Goal: Task Accomplishment & Management: Complete application form

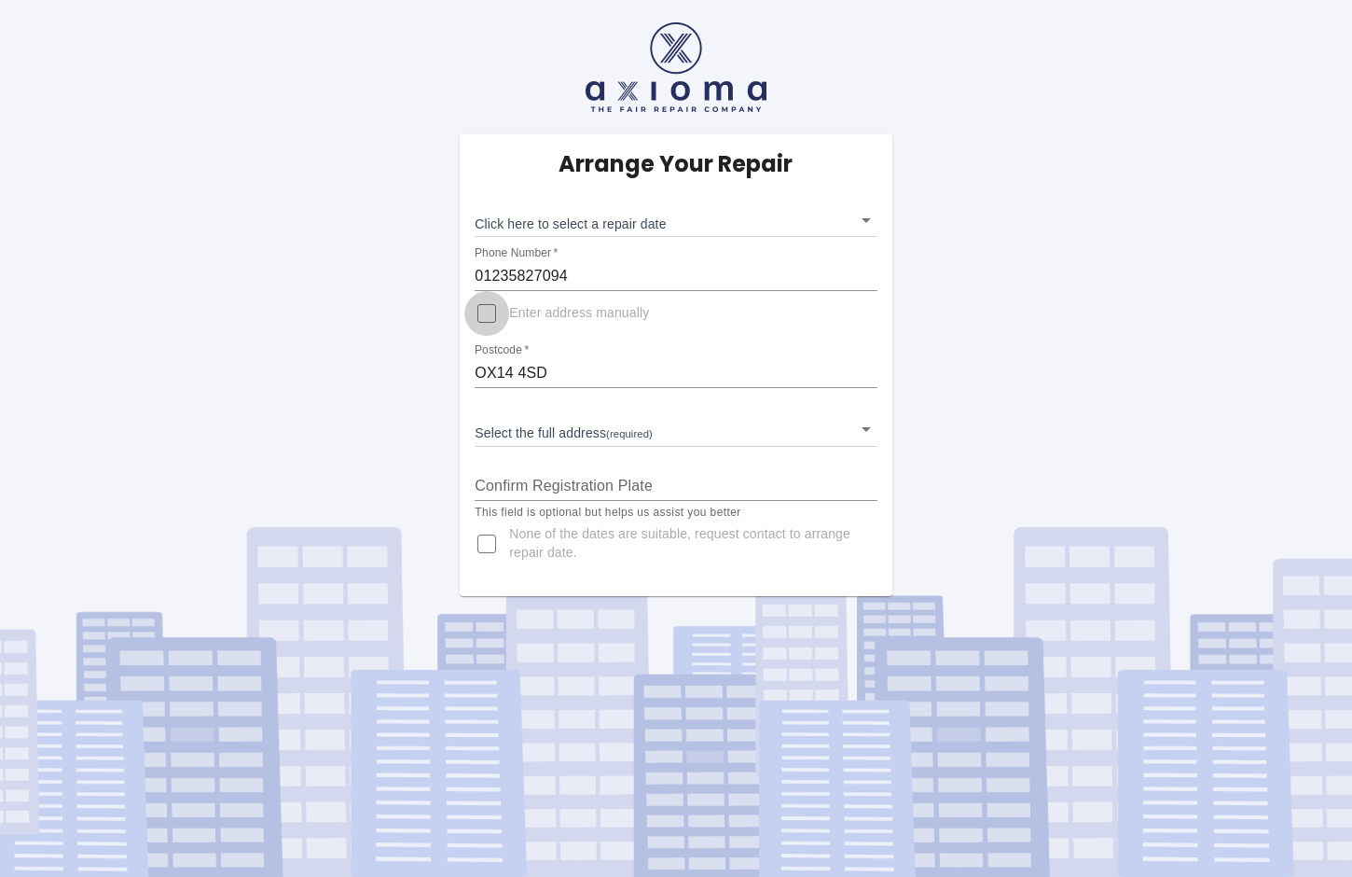
click at [485, 311] on input "Enter address manually" at bounding box center [486, 313] width 45 height 45
checkbox input "true"
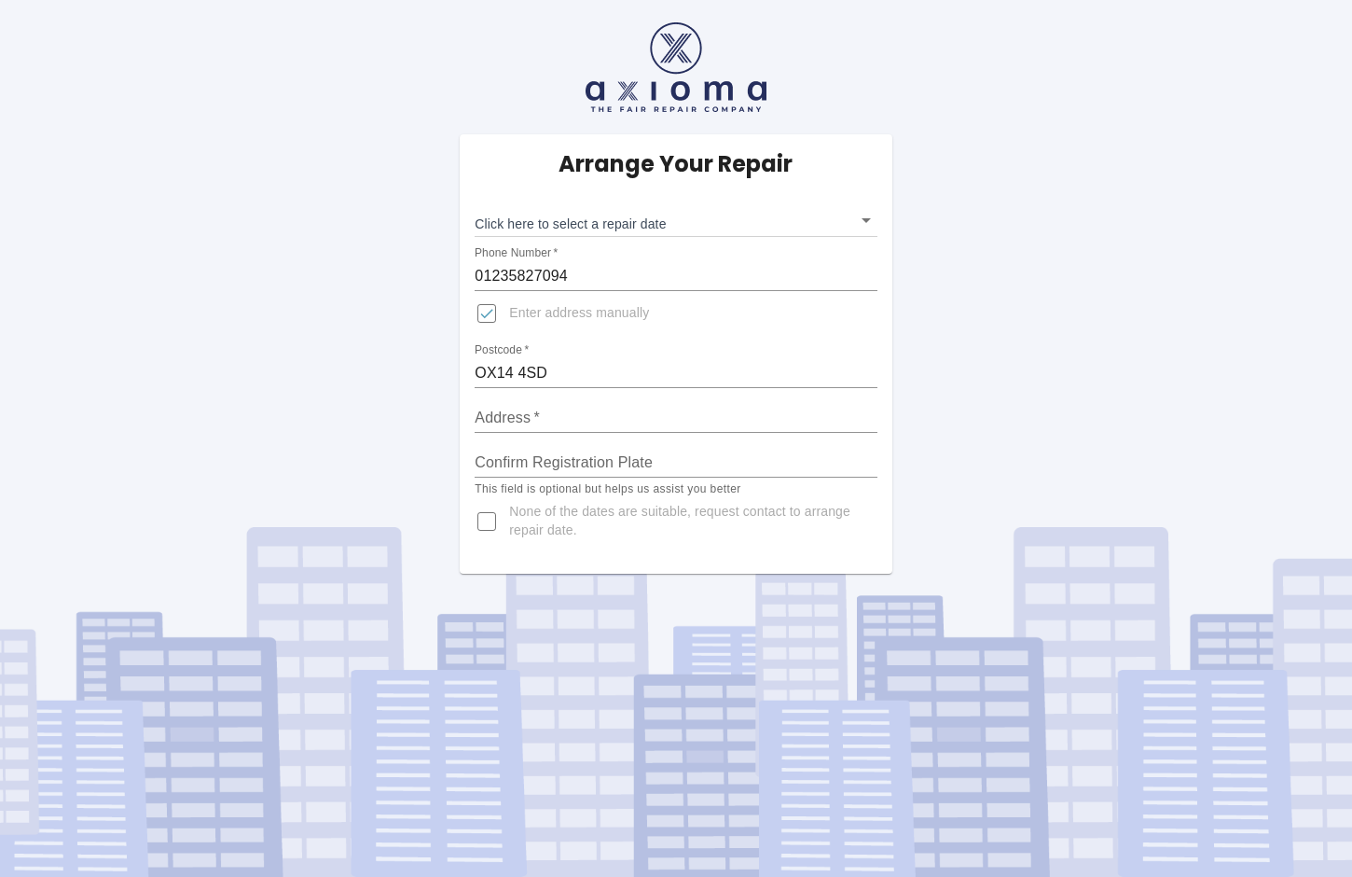
click at [504, 412] on input "Address   *" at bounding box center [676, 418] width 402 height 30
type input "LTI Metaltech Ltd,[STREET_ADDRESS][PERSON_NAME]"
click at [517, 456] on input "Confirm Registration Plate" at bounding box center [676, 463] width 402 height 30
type input "YE24DHO"
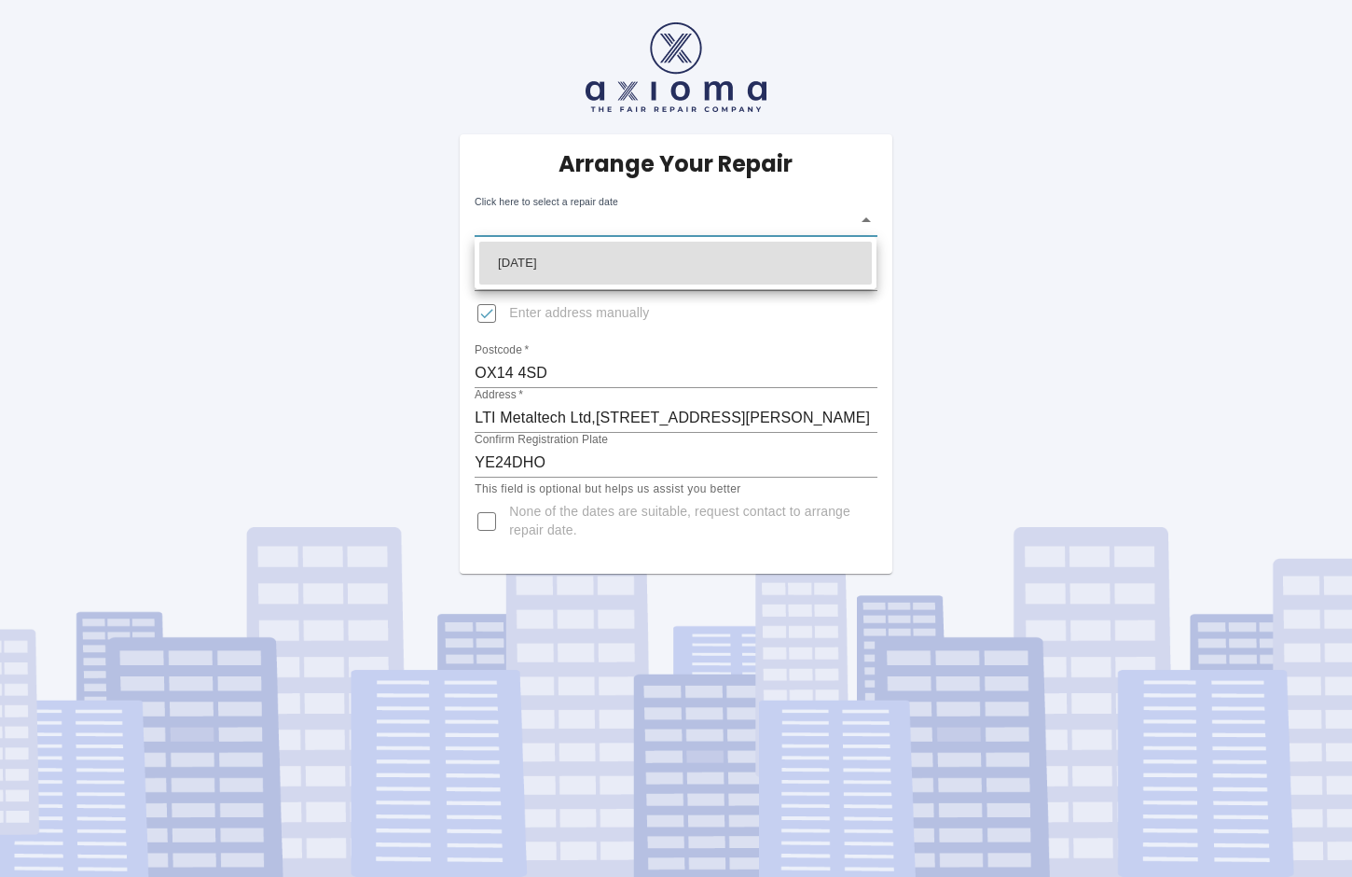
click at [865, 217] on body "Arrange Your Repair Click here to select a repair date ​ Phone Number   * 01235…" at bounding box center [676, 438] width 1352 height 877
click at [866, 217] on div at bounding box center [676, 438] width 1352 height 877
click at [866, 217] on body "Arrange Your Repair Click here to select a repair date ​ Phone Number   * 01235…" at bounding box center [676, 438] width 1352 height 877
click at [866, 217] on div at bounding box center [676, 438] width 1352 height 877
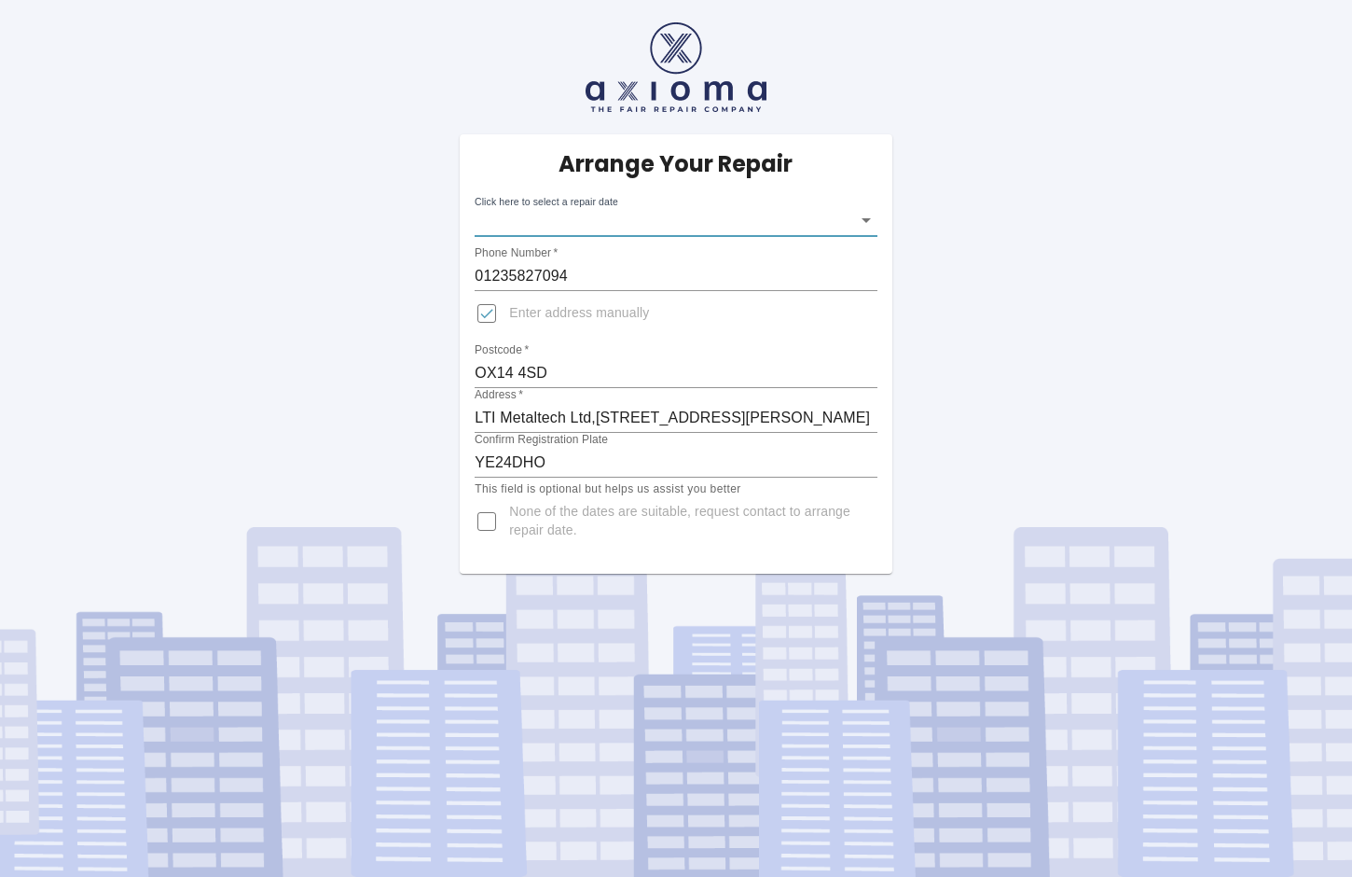
click at [866, 217] on body "Arrange Your Repair Click here to select a repair date ​ Phone Number   * 01235…" at bounding box center [676, 438] width 1352 height 877
click at [866, 217] on div at bounding box center [676, 438] width 1352 height 877
click at [524, 201] on div "Click here to select a repair date ​" at bounding box center [676, 212] width 402 height 48
click at [570, 221] on body "Arrange Your Repair Click here to select a repair date ​ Phone Number   * 01235…" at bounding box center [676, 438] width 1352 height 877
drag, startPoint x: 1039, startPoint y: 188, endPoint x: 1029, endPoint y: 198, distance: 13.2
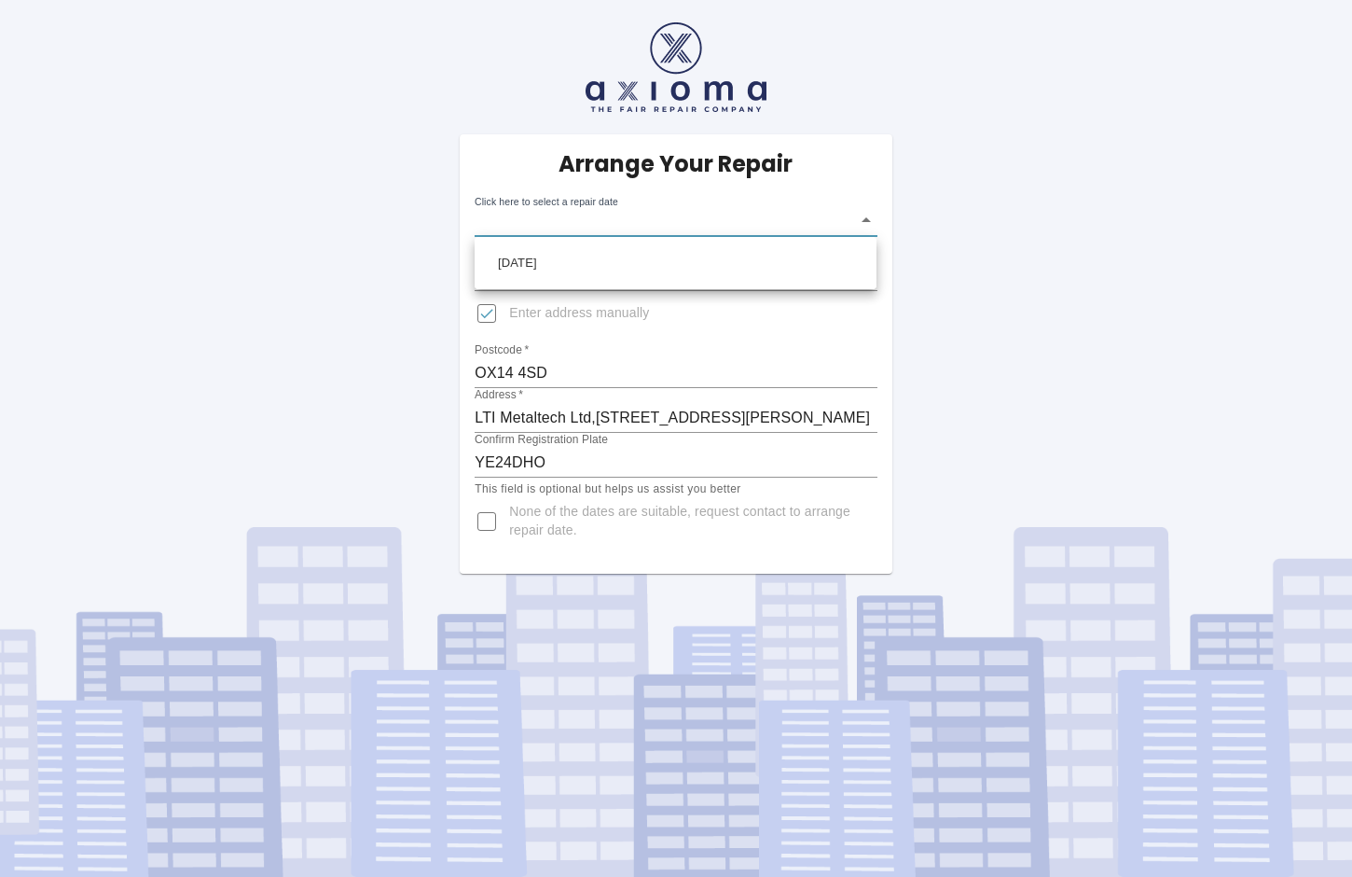
click at [1039, 189] on div at bounding box center [676, 438] width 1352 height 877
click at [869, 220] on body "Arrange Your Repair Click here to select a repair date ​ Phone Number   * 01235…" at bounding box center [676, 438] width 1352 height 877
click at [869, 220] on div at bounding box center [676, 438] width 1352 height 877
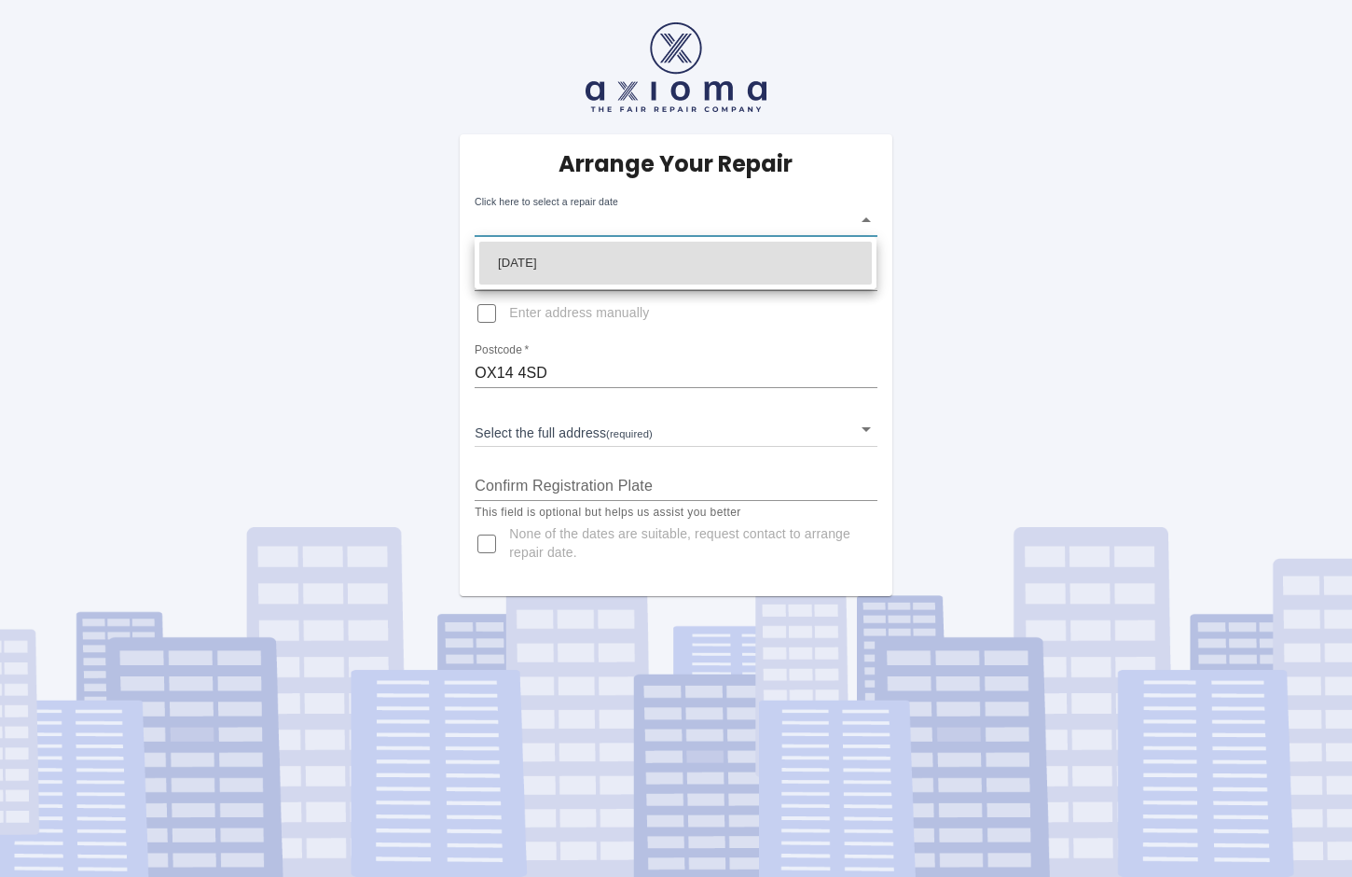
click at [869, 216] on body "Arrange Your Repair Click here to select a repair date ​ Phone Number   * 01235…" at bounding box center [676, 438] width 1352 height 877
click at [869, 220] on div at bounding box center [676, 438] width 1352 height 877
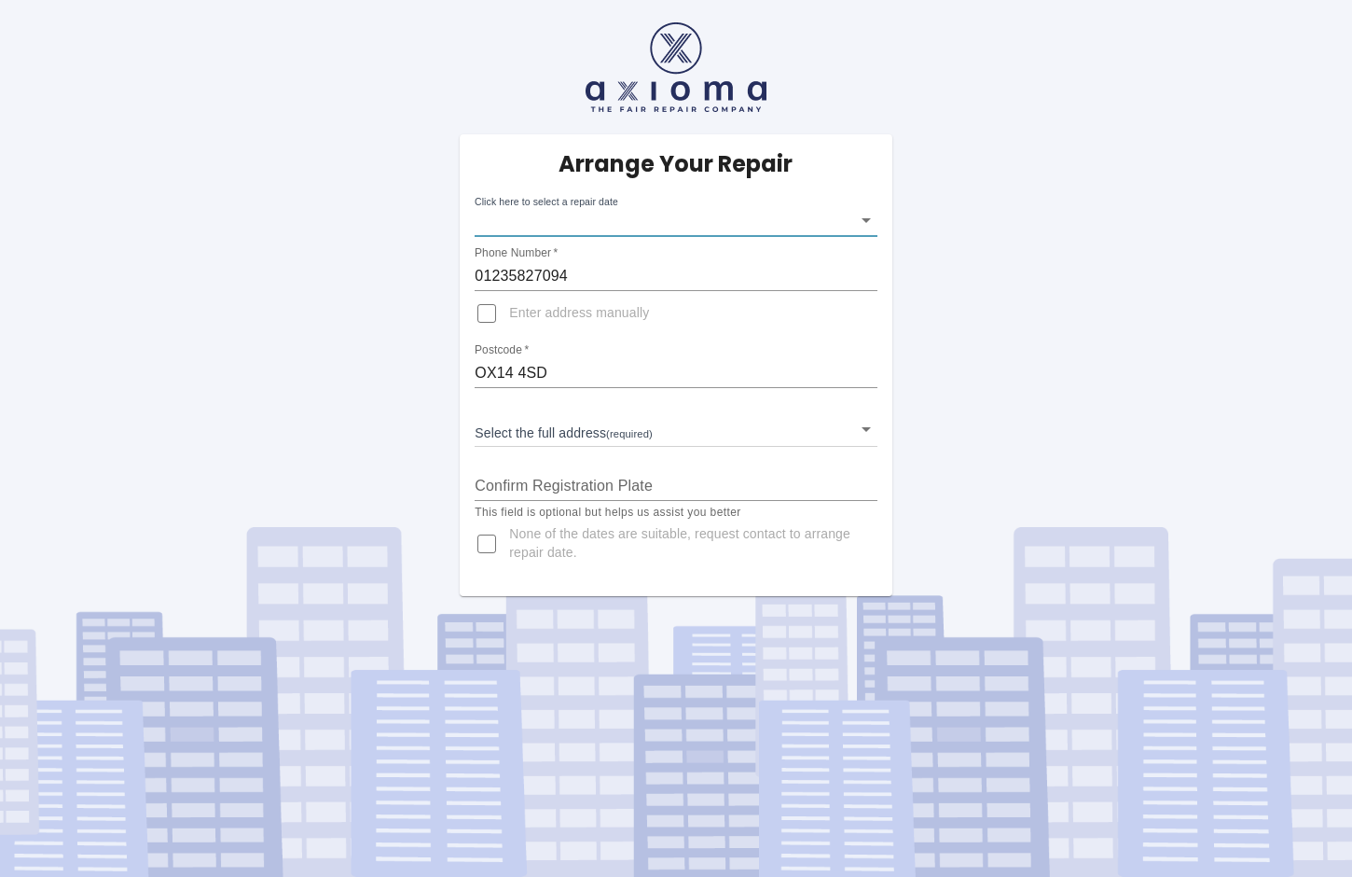
click at [486, 315] on input "Enter address manually" at bounding box center [486, 313] width 45 height 45
checkbox input "true"
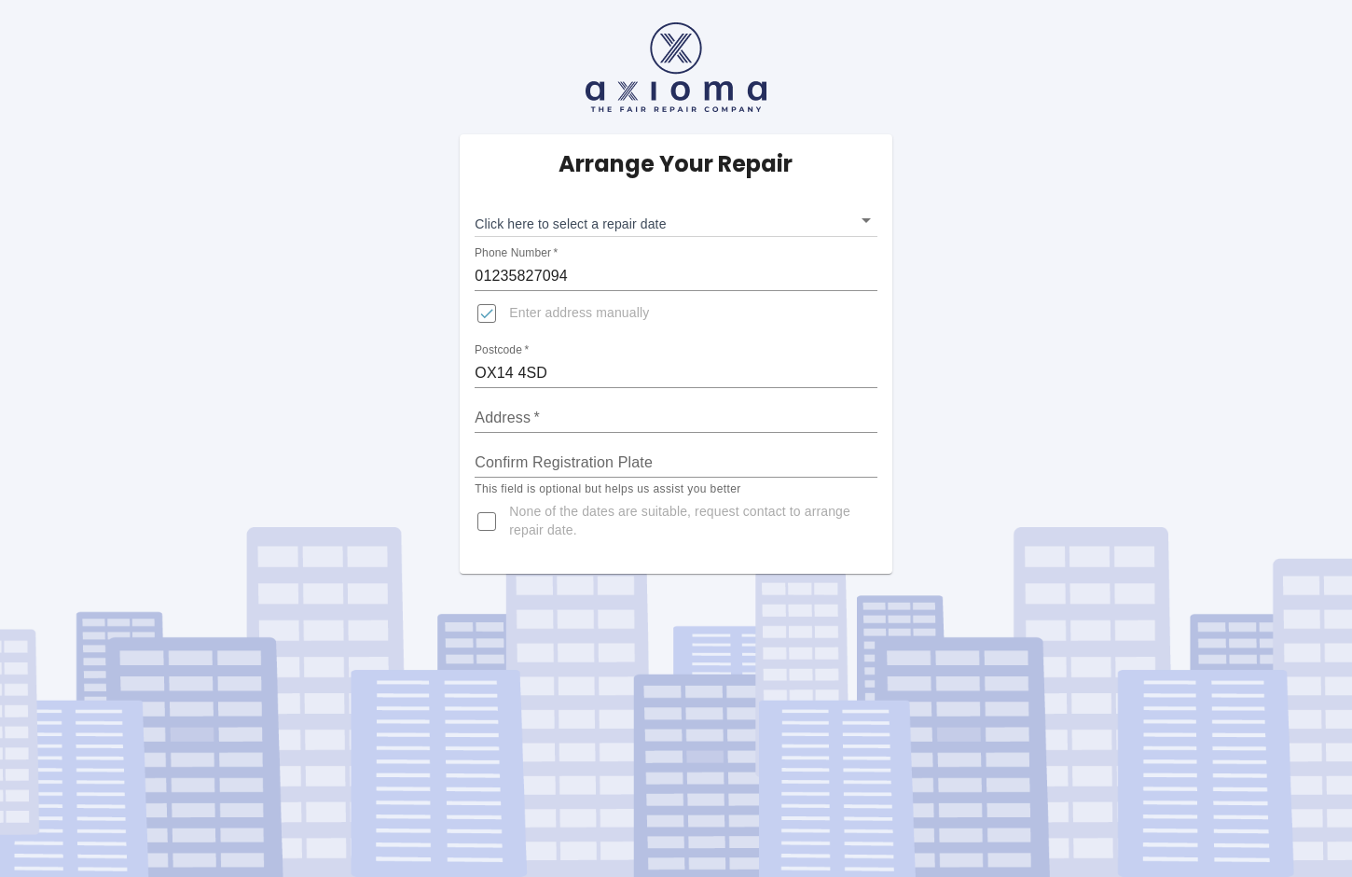
click at [508, 419] on input "Address   *" at bounding box center [676, 418] width 402 height 30
type input "LTI Metaltech Ltd,[STREET_ADDRESS][PERSON_NAME]"
type input "YE24DHO"
click at [490, 516] on input "None of the dates are suitable, request contact to arrange repair date." at bounding box center [486, 521] width 45 height 45
checkbox input "true"
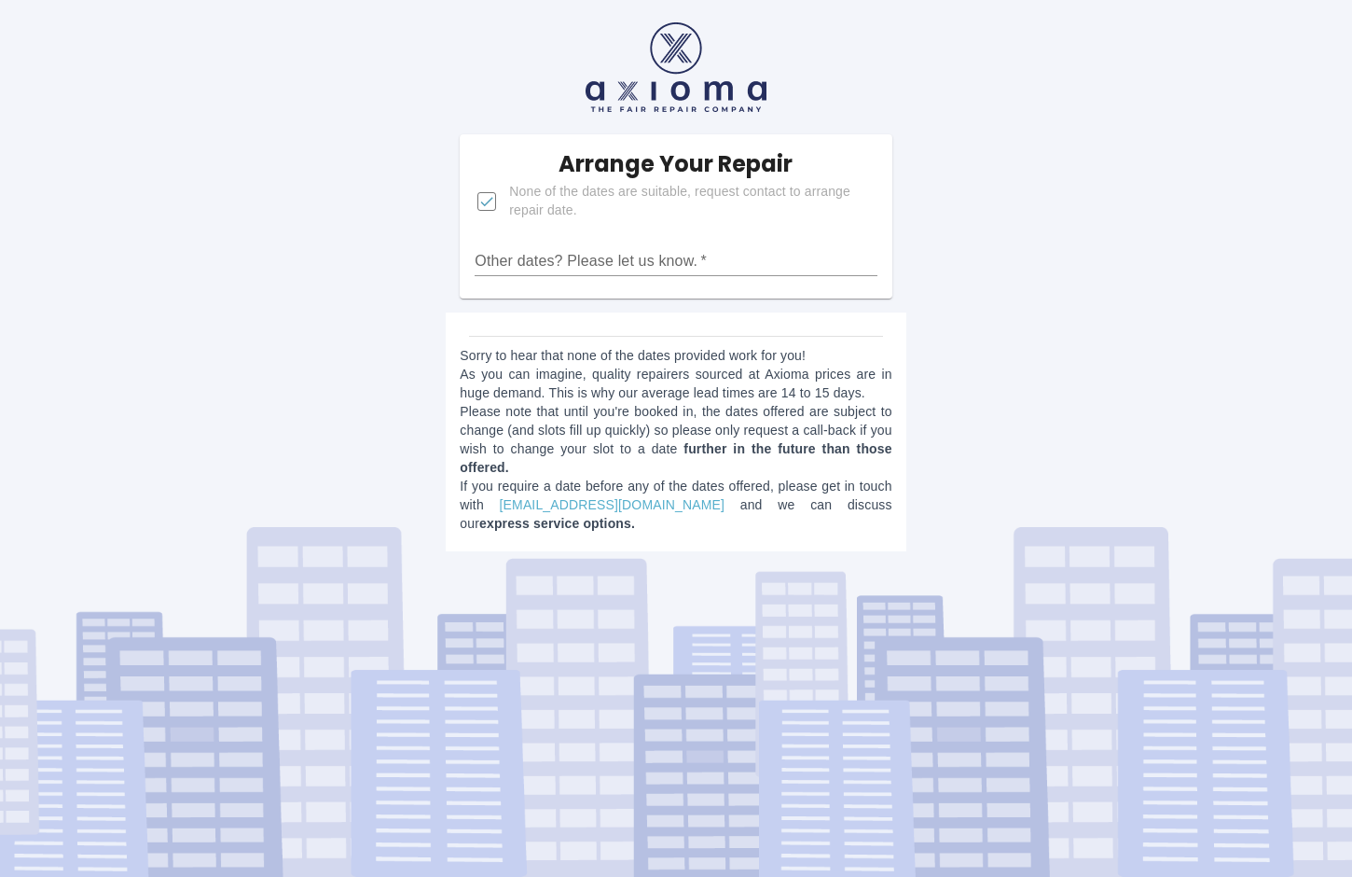
click at [558, 262] on input "Other dates? Please let us know.   *" at bounding box center [676, 261] width 402 height 30
click at [1006, 220] on div "Arrange Your Repair None of the dates are suitable, request contact to arrange …" at bounding box center [676, 282] width 1380 height 565
